Goal: Task Accomplishment & Management: Complete application form

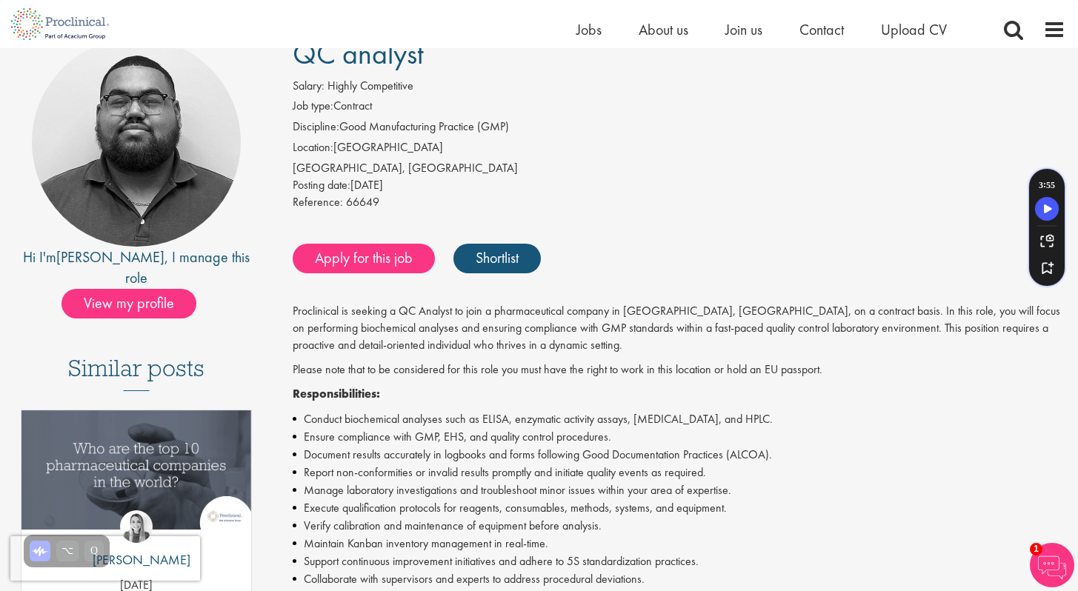
scroll to position [133, 0]
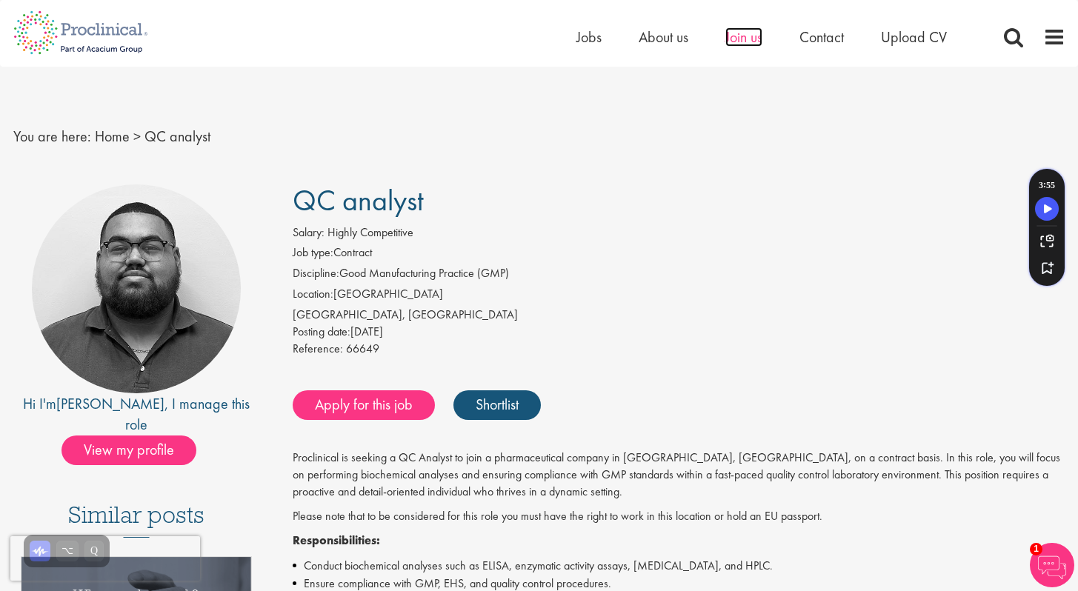
click at [754, 30] on span "Join us" at bounding box center [743, 36] width 37 height 19
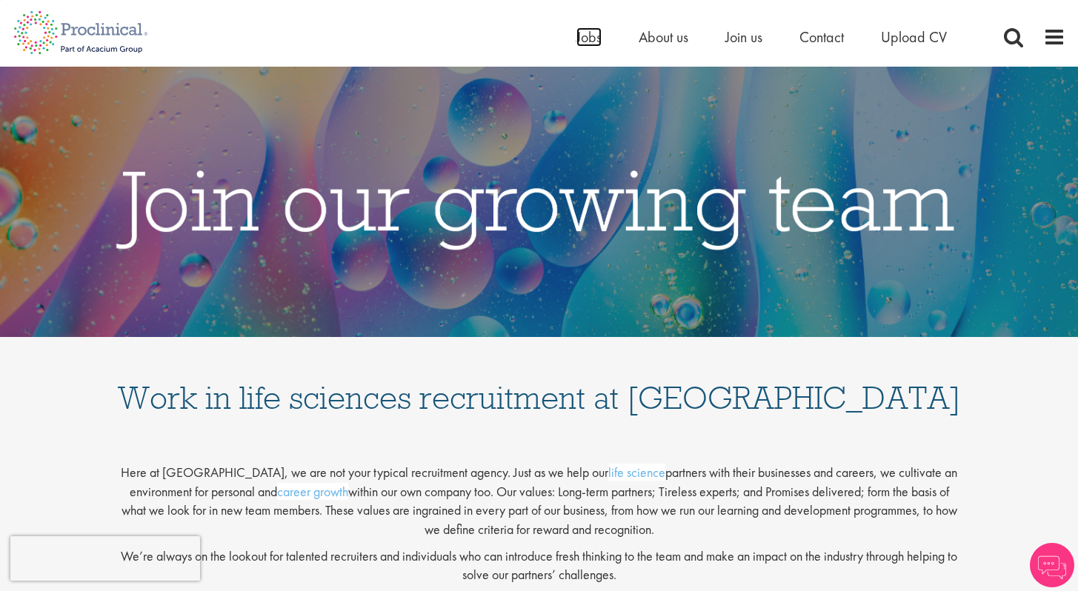
click at [579, 35] on span "Jobs" at bounding box center [588, 36] width 25 height 19
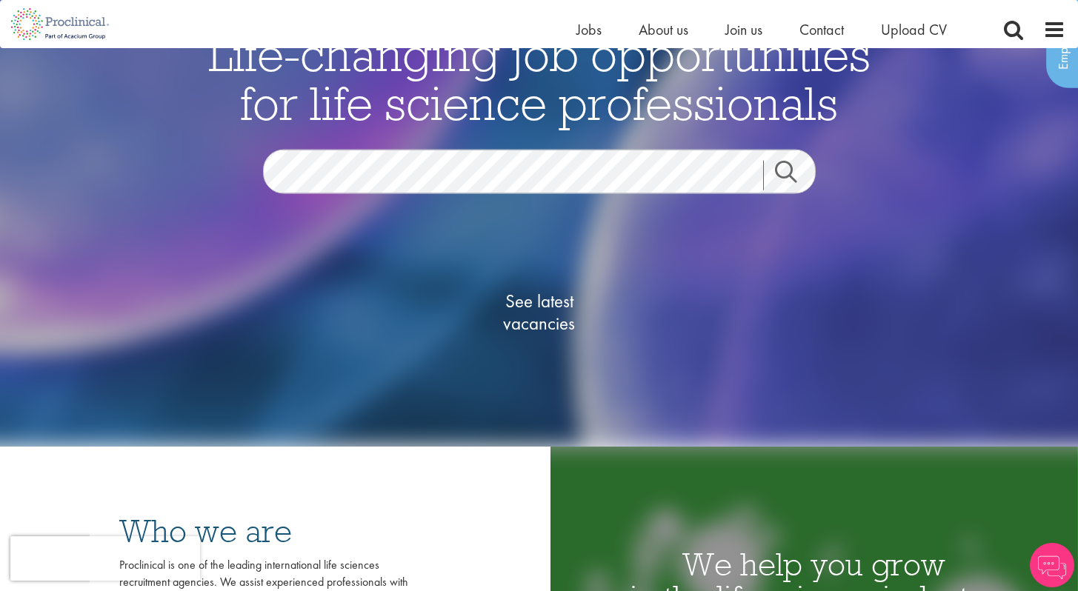
scroll to position [127, 0]
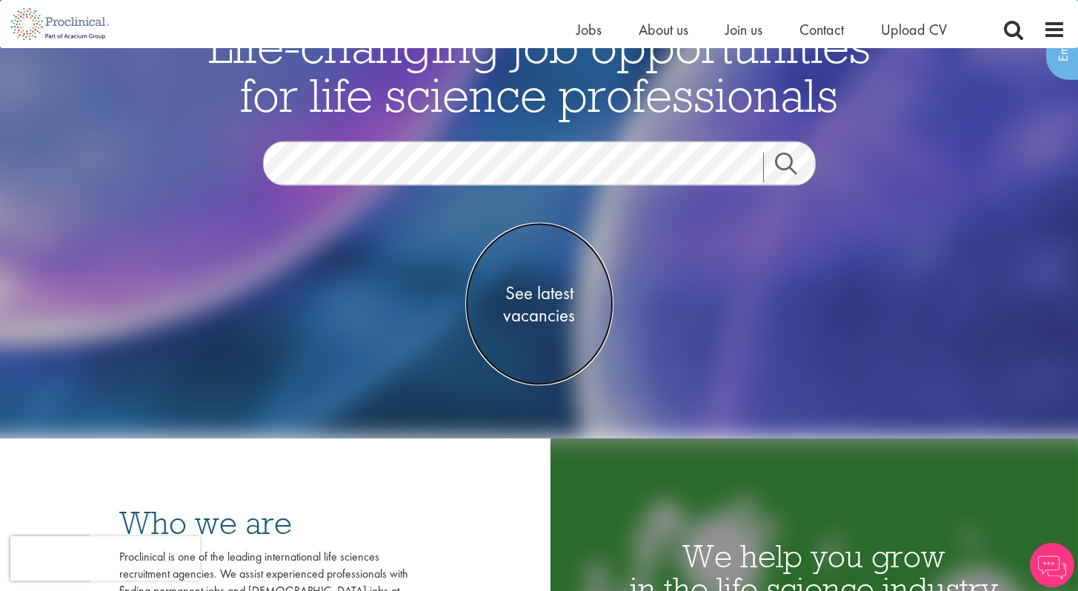
click at [543, 303] on span "See latest vacancies" at bounding box center [539, 304] width 148 height 44
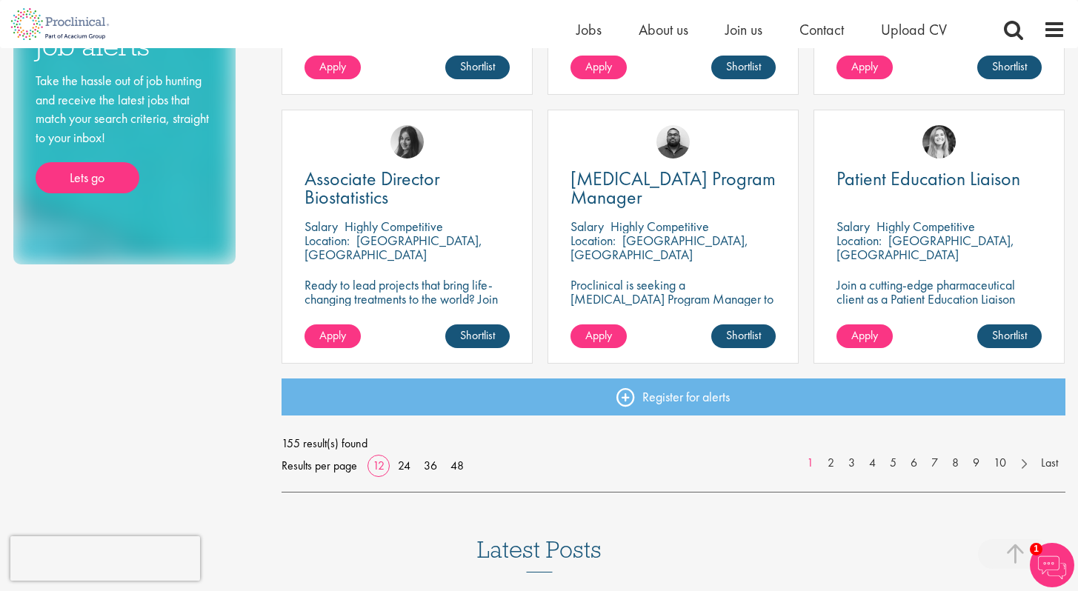
scroll to position [1034, 0]
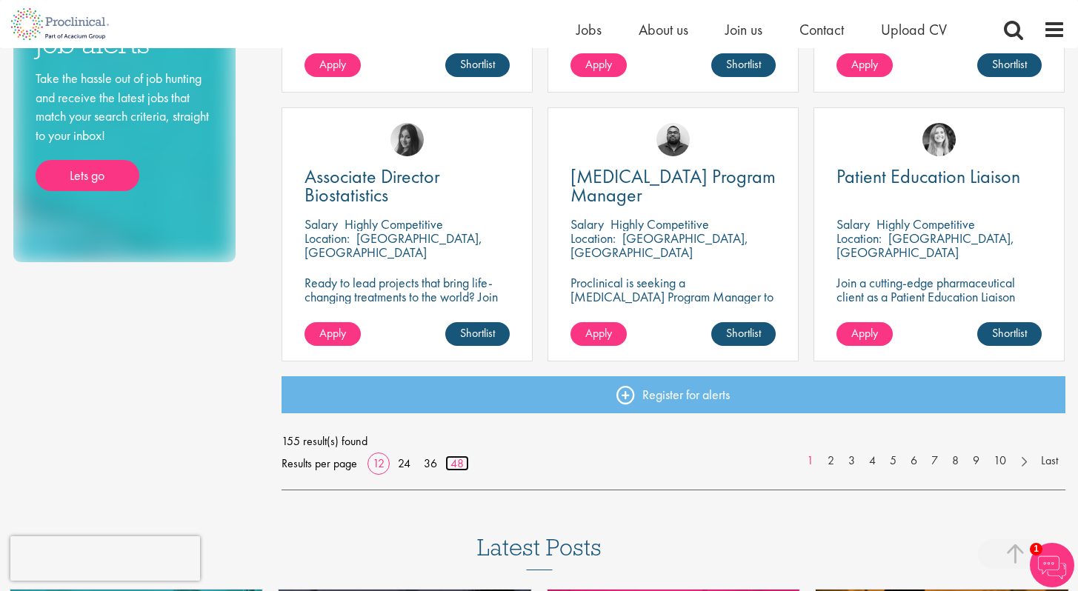
click at [465, 464] on link "48" at bounding box center [457, 464] width 24 height 16
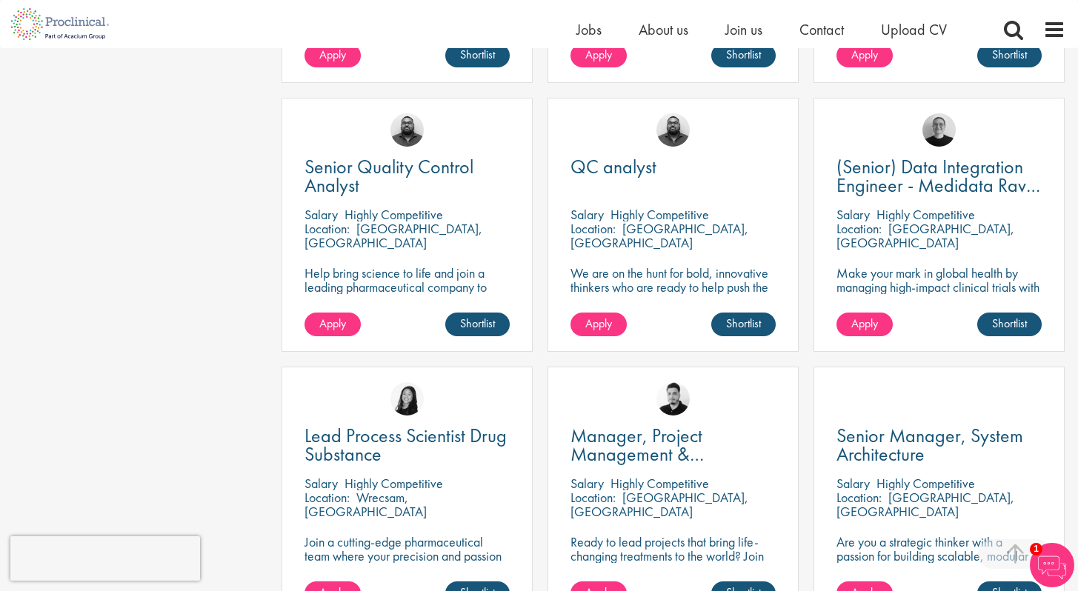
scroll to position [2667, 0]
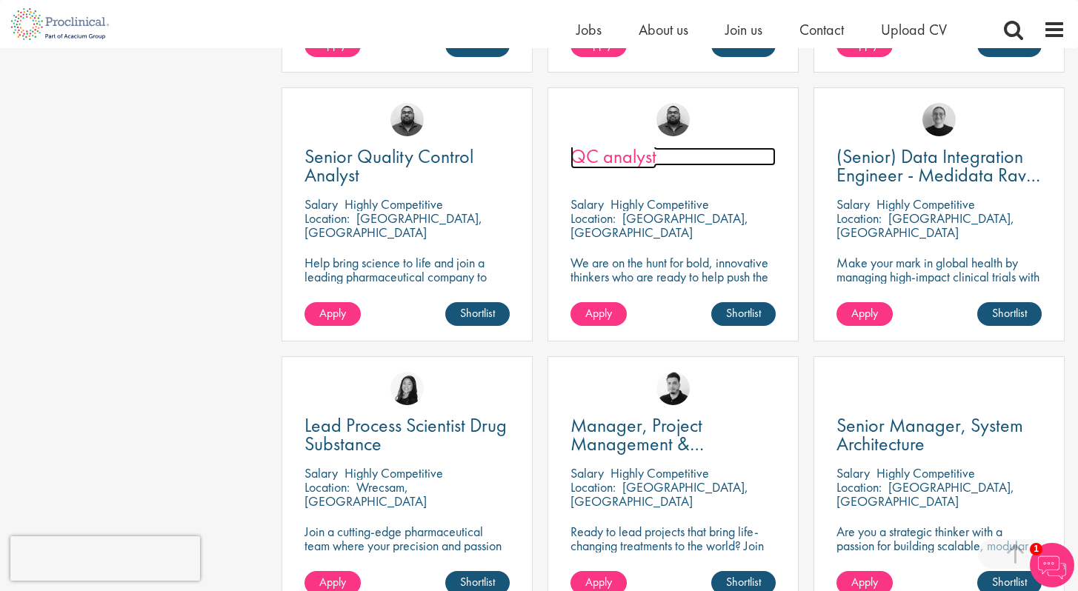
click at [629, 157] on span "QC analyst" at bounding box center [614, 156] width 86 height 25
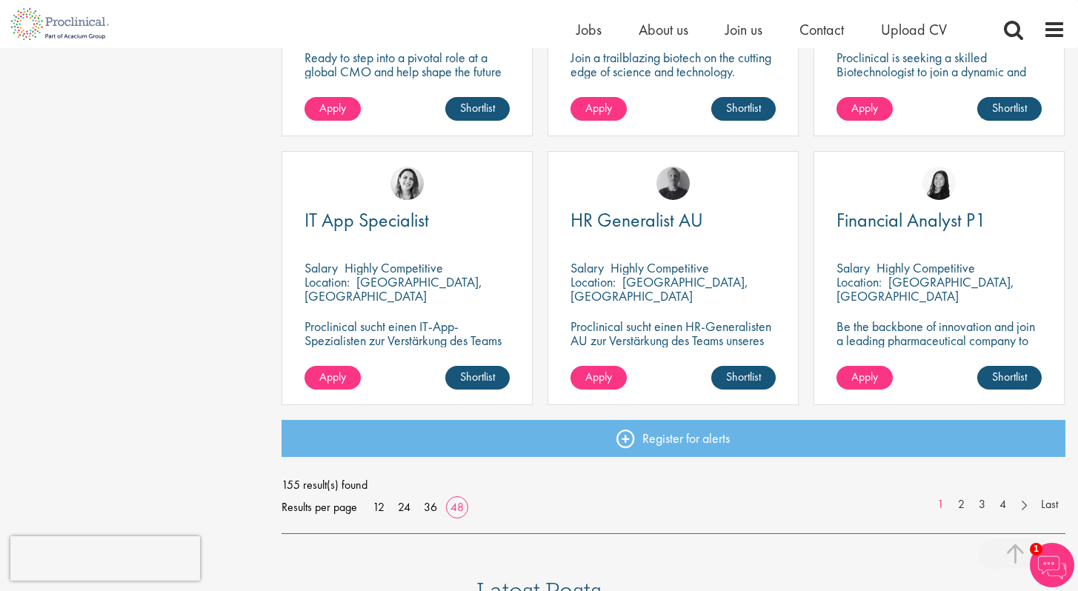
scroll to position [4222, 0]
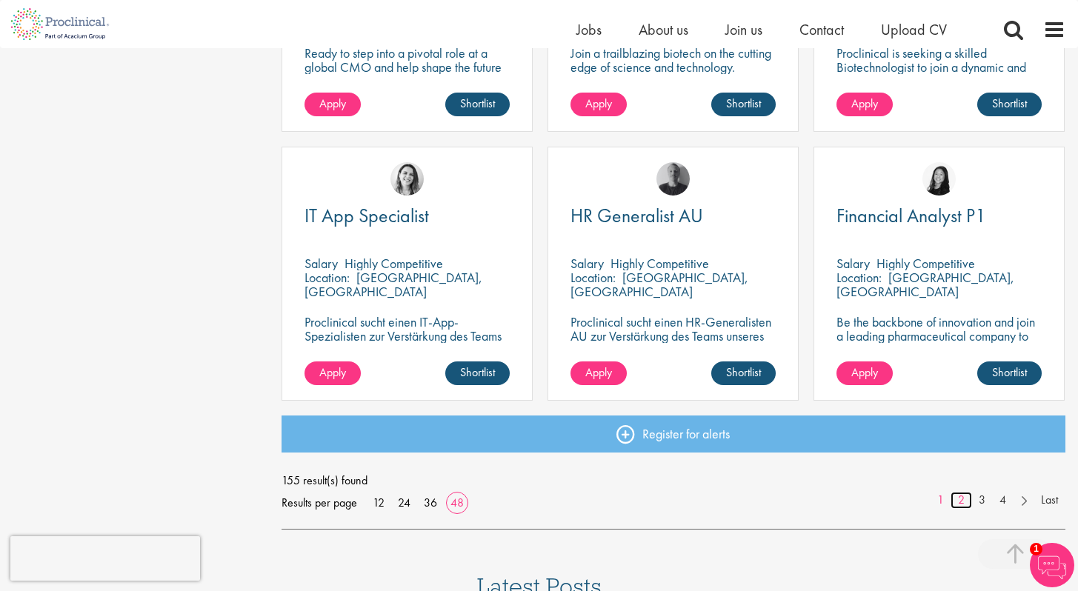
click at [960, 498] on link "2" at bounding box center [961, 500] width 21 height 17
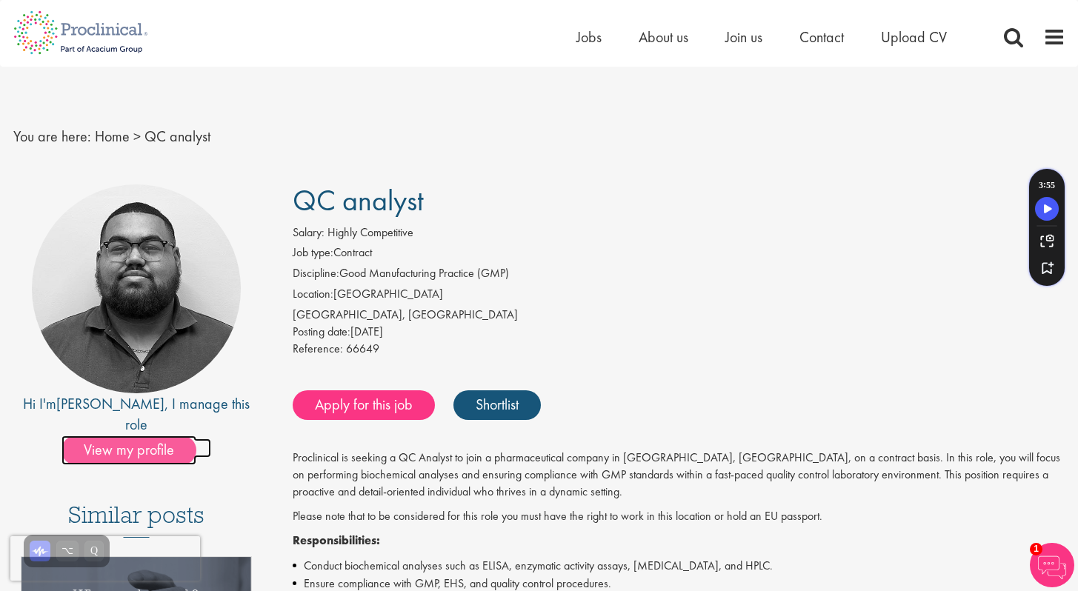
click at [133, 436] on span "View my profile" at bounding box center [128, 451] width 135 height 30
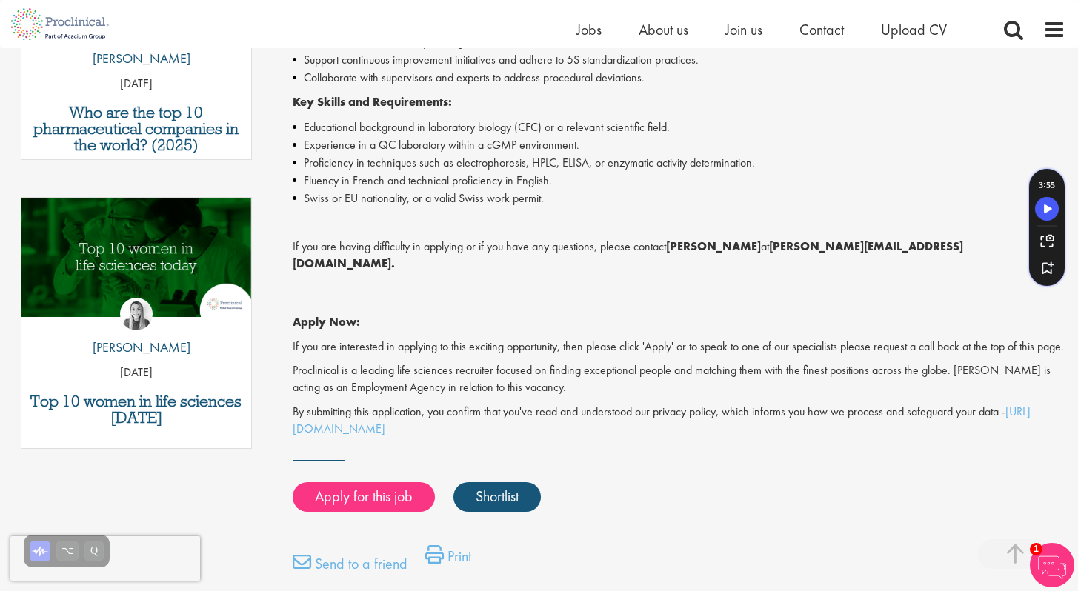
scroll to position [637, 0]
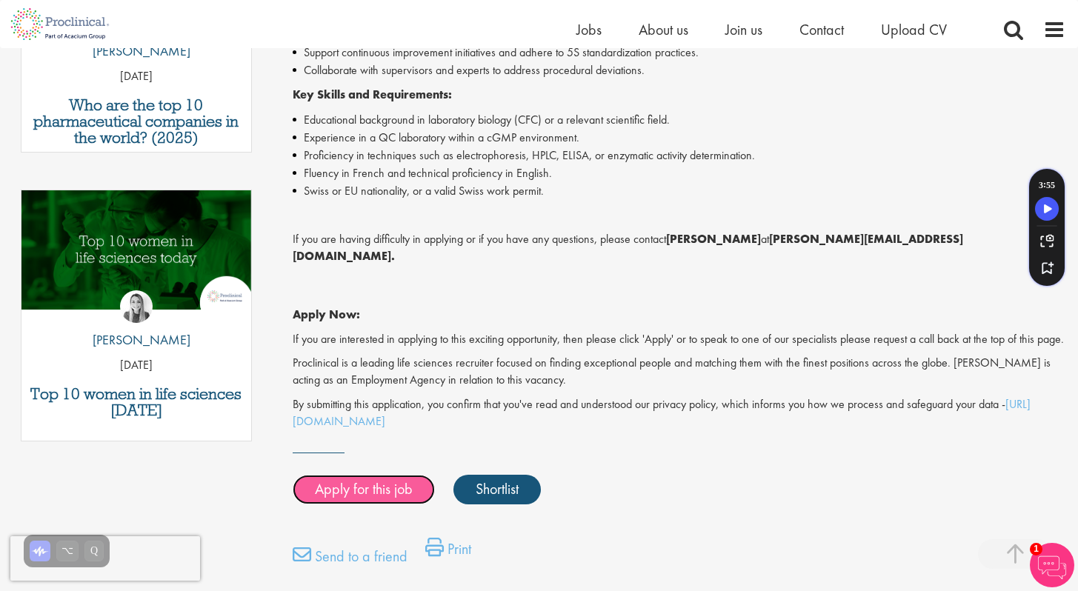
click at [405, 488] on link "Apply for this job" at bounding box center [364, 490] width 142 height 30
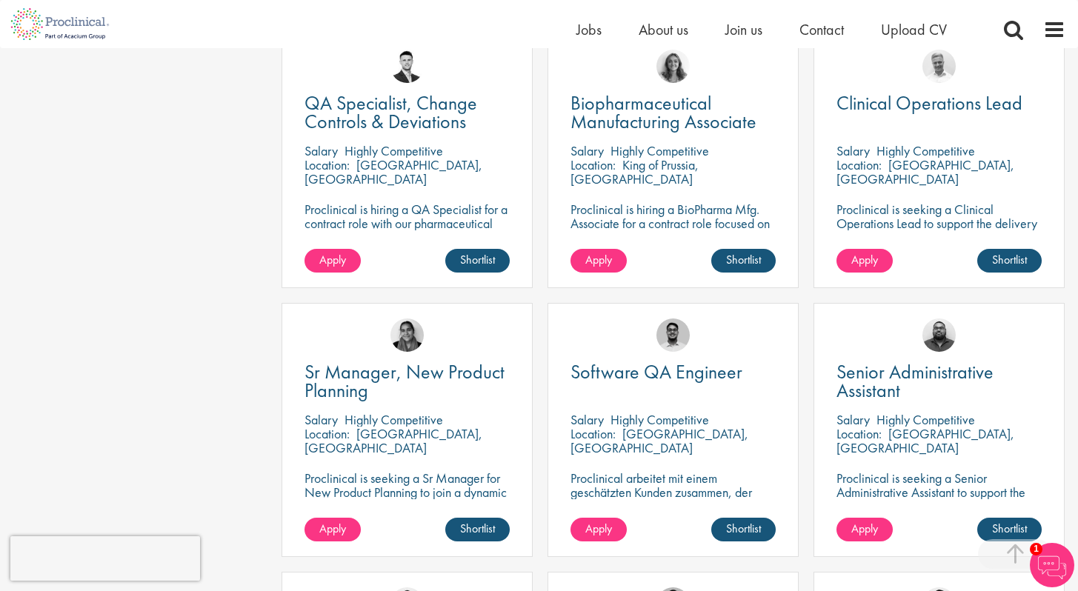
scroll to position [1630, 0]
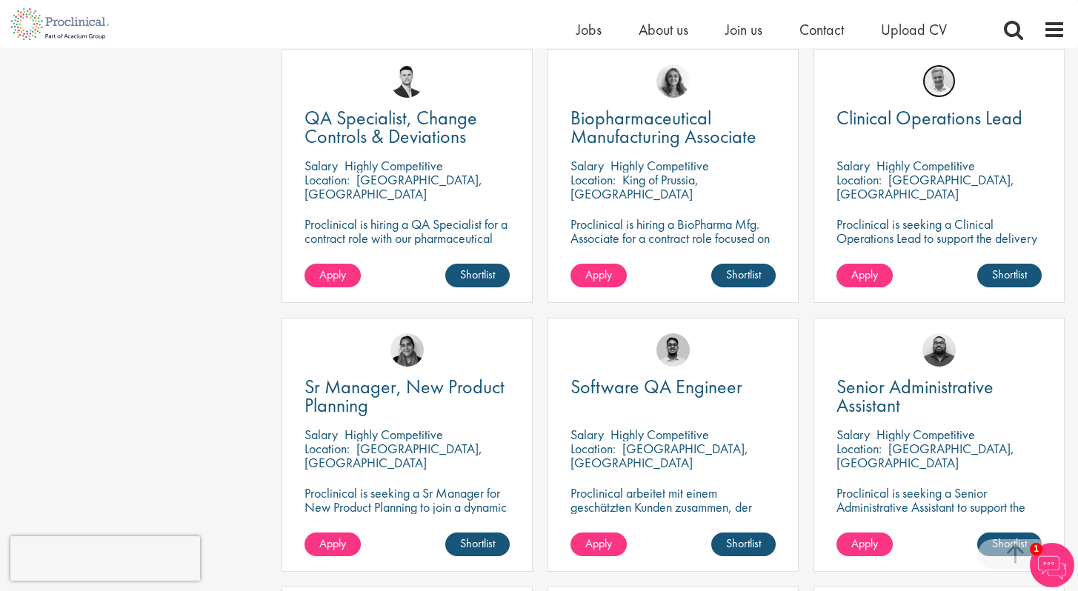
click at [939, 88] on img at bounding box center [938, 80] width 33 height 33
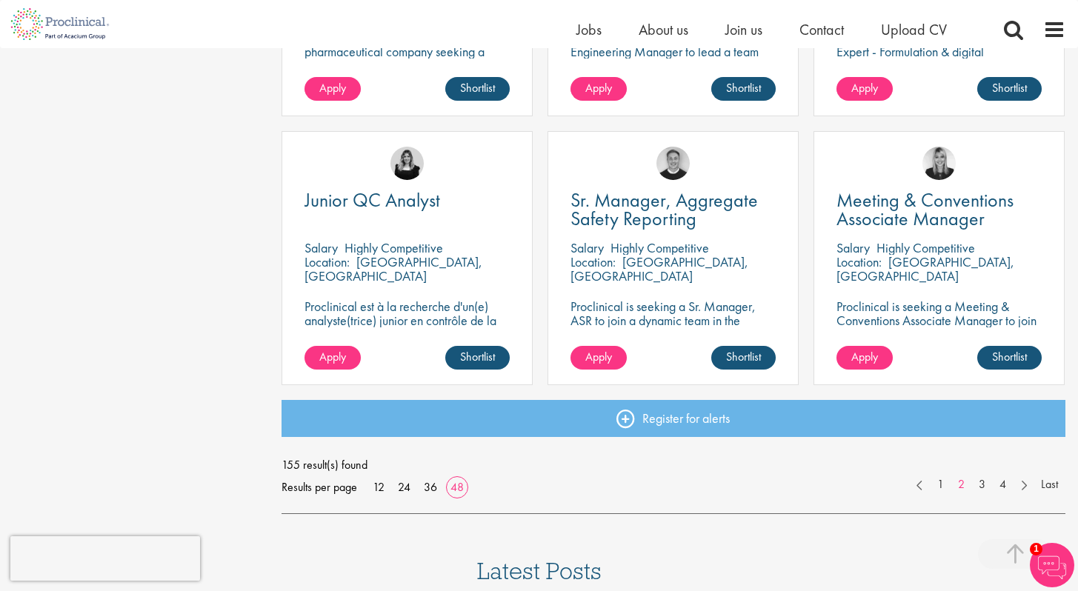
scroll to position [4240, 0]
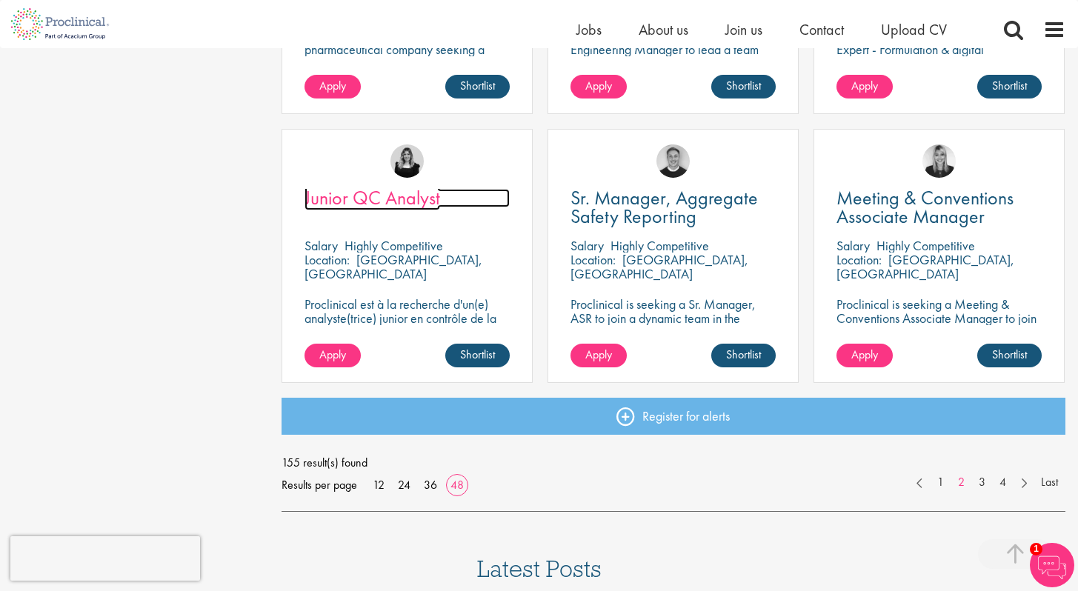
click at [408, 205] on span "Junior QC Analyst" at bounding box center [373, 197] width 136 height 25
click at [979, 479] on link "3" at bounding box center [981, 482] width 21 height 17
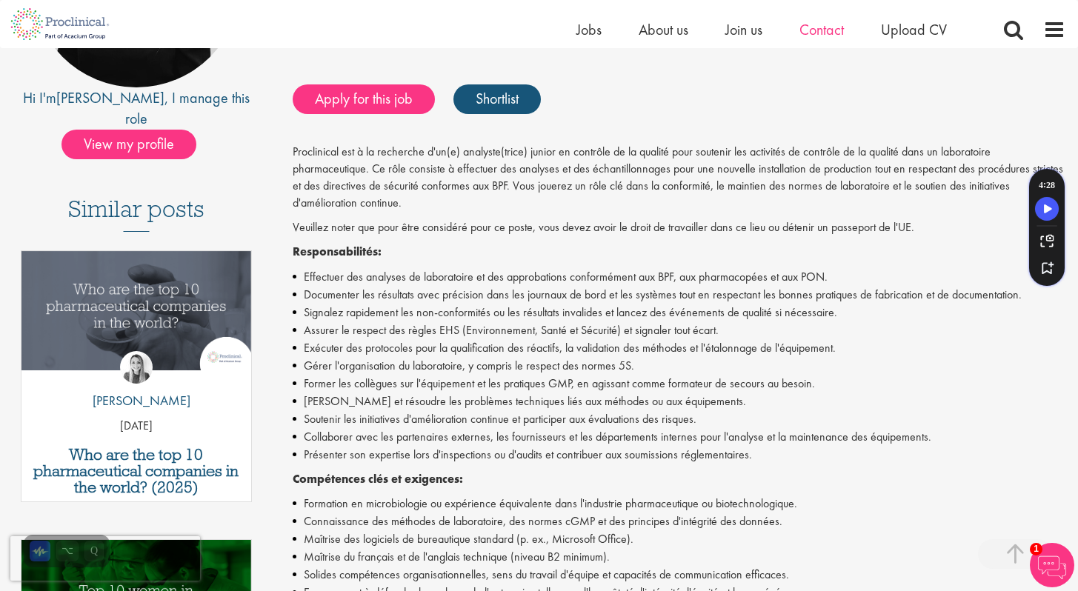
scroll to position [276, 0]
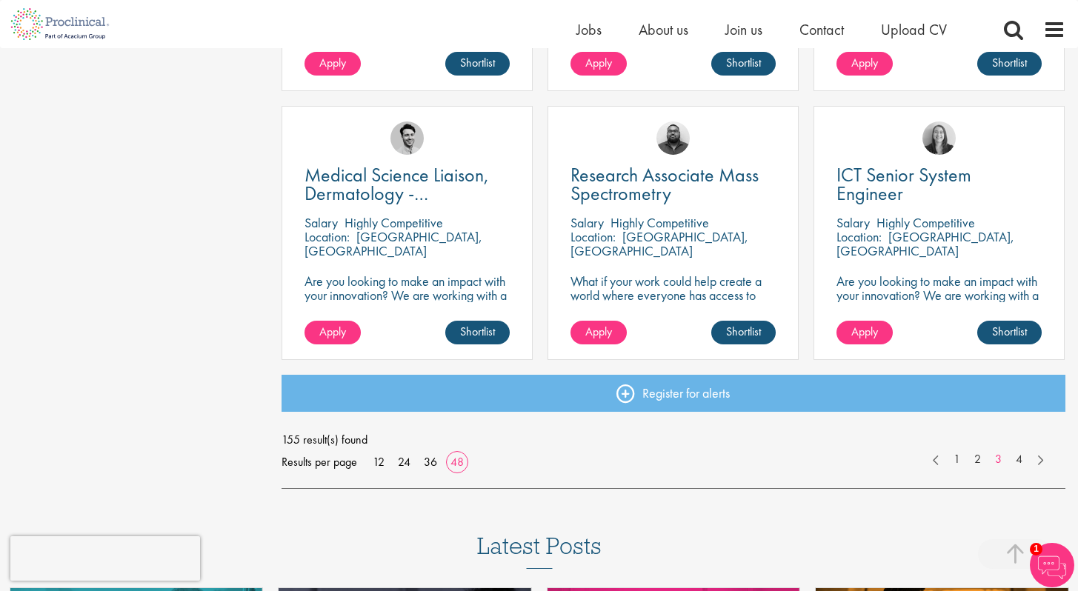
scroll to position [4281, 0]
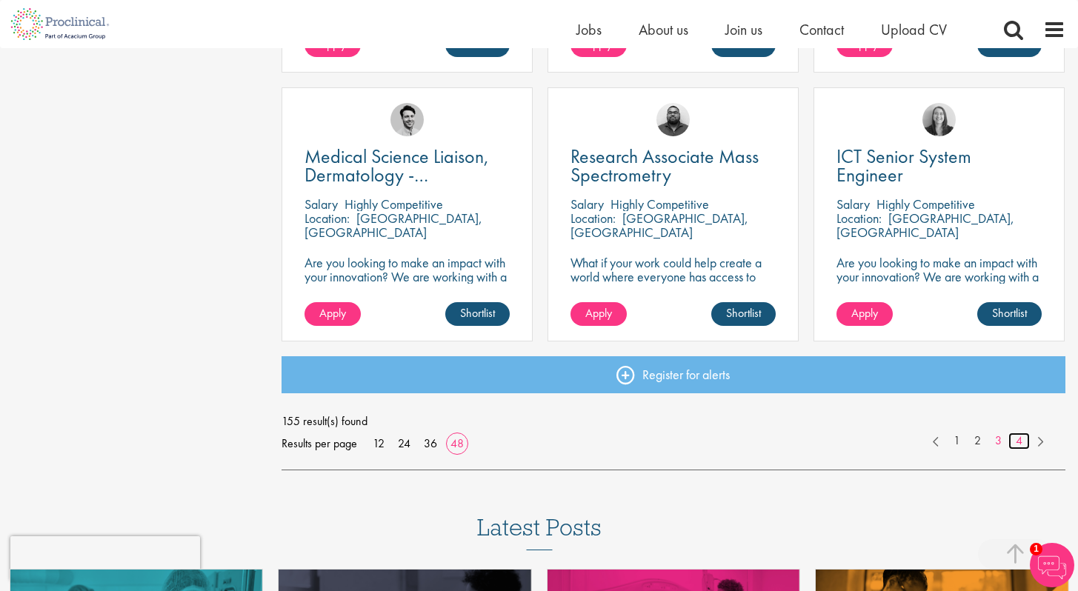
click at [1021, 442] on link "4" at bounding box center [1018, 441] width 21 height 17
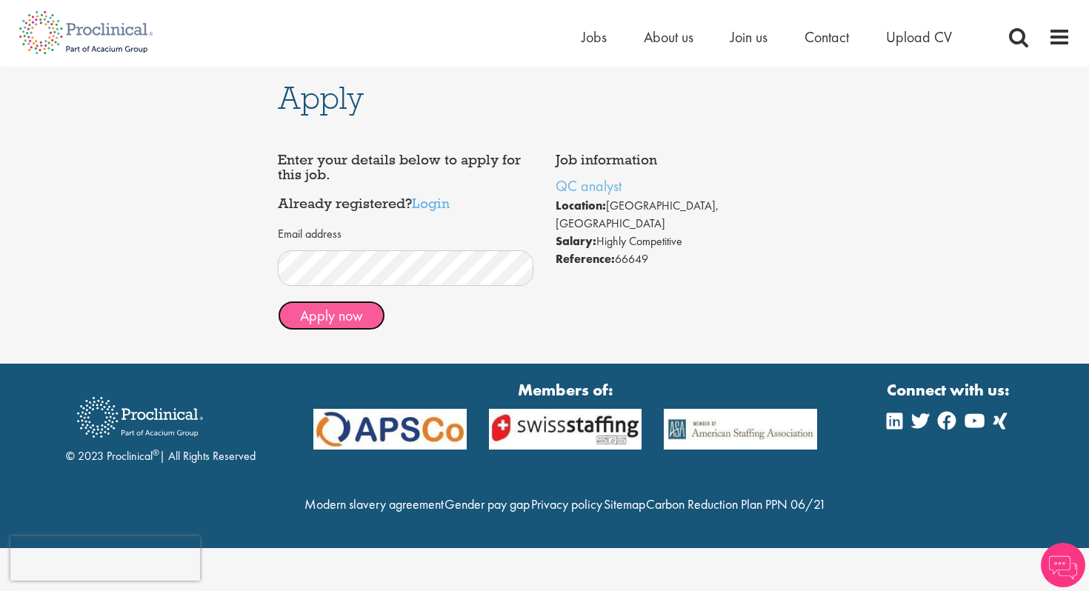
click at [359, 319] on button "Apply now" at bounding box center [331, 316] width 107 height 30
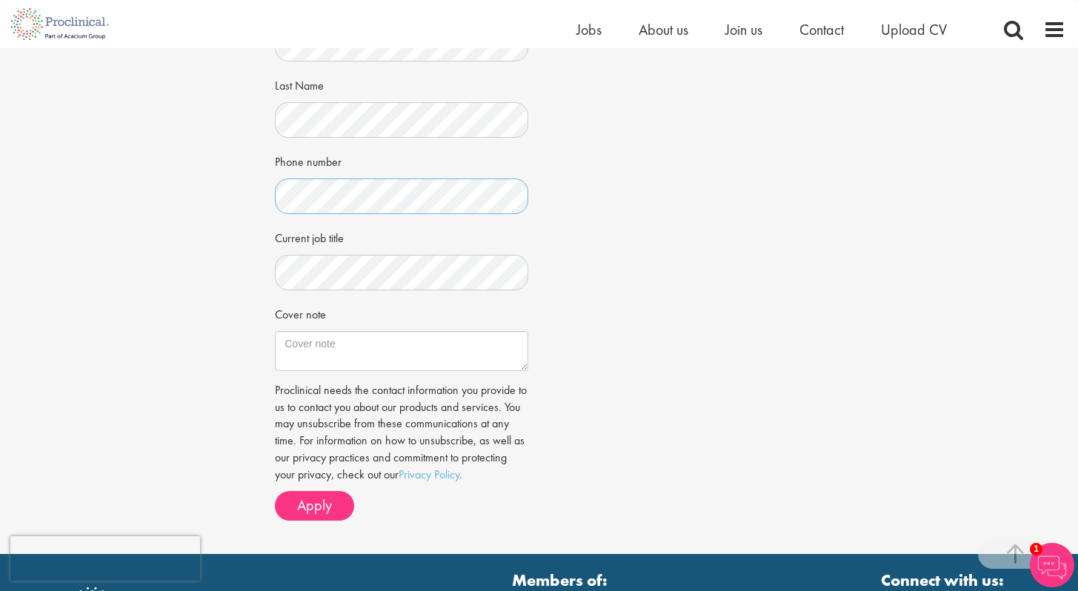
scroll to position [326, 0]
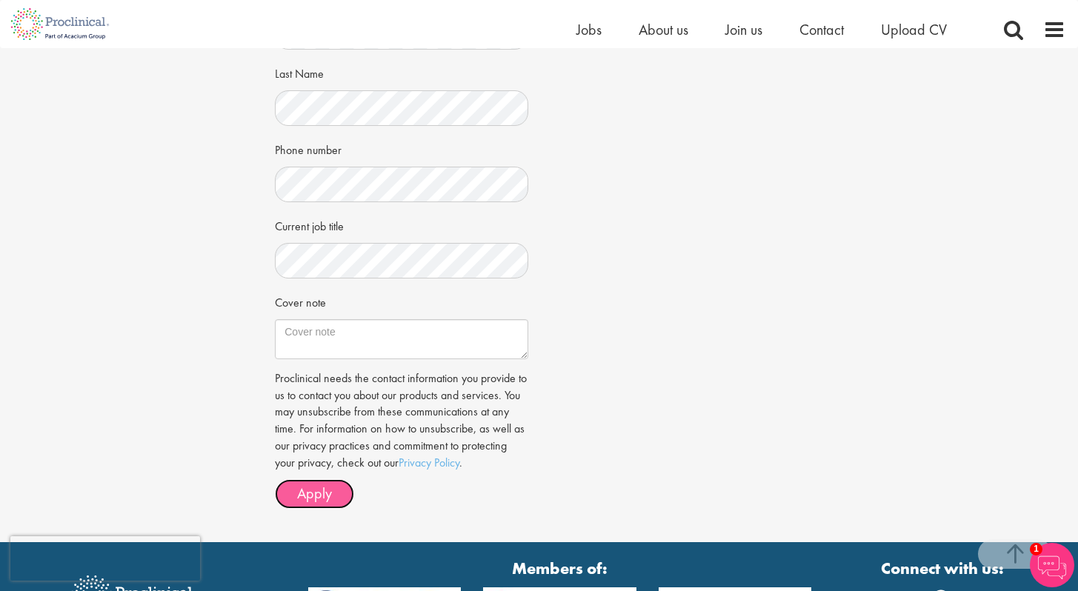
click at [316, 493] on span "Apply" at bounding box center [314, 493] width 35 height 19
